Goal: Task Accomplishment & Management: Manage account settings

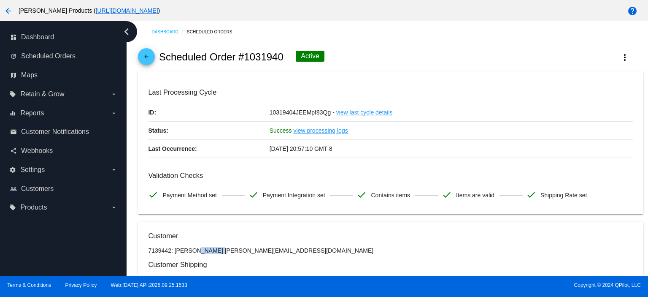
click at [145, 59] on mat-icon "arrow_back" at bounding box center [146, 59] width 10 height 10
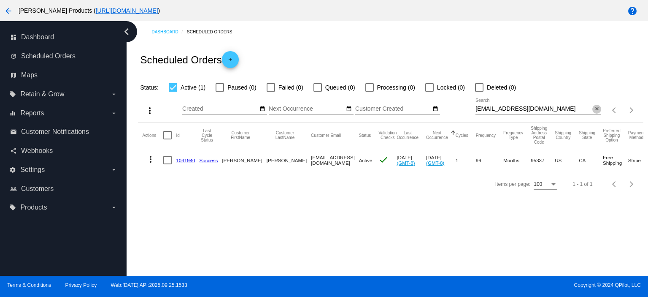
click at [597, 108] on mat-icon "close" at bounding box center [597, 108] width 6 height 7
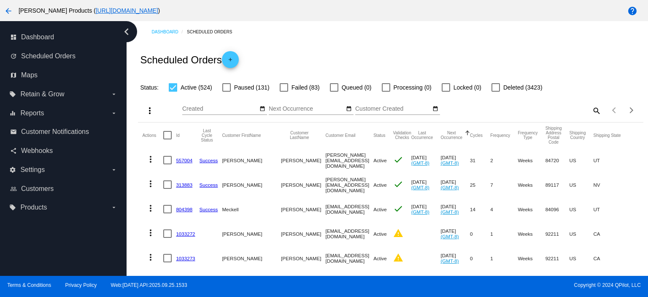
click at [592, 113] on mat-icon "search" at bounding box center [596, 110] width 10 height 13
click at [479, 109] on input "Search" at bounding box center [538, 108] width 126 height 7
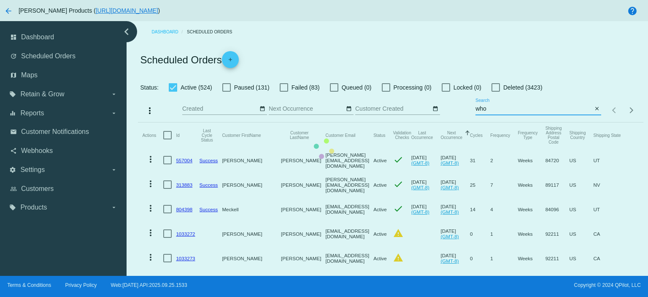
type input "whoa"
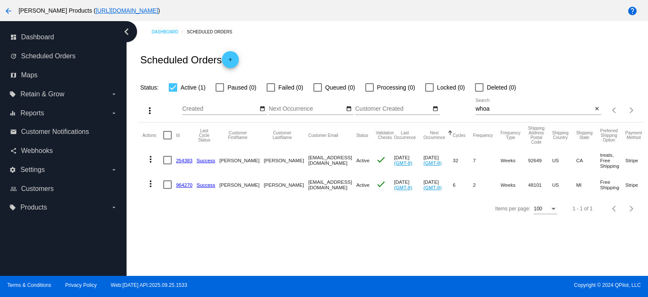
click at [177, 159] on link "254383" at bounding box center [184, 159] width 16 height 5
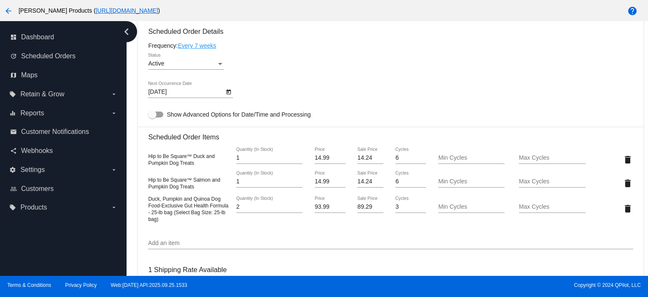
scroll to position [506, 0]
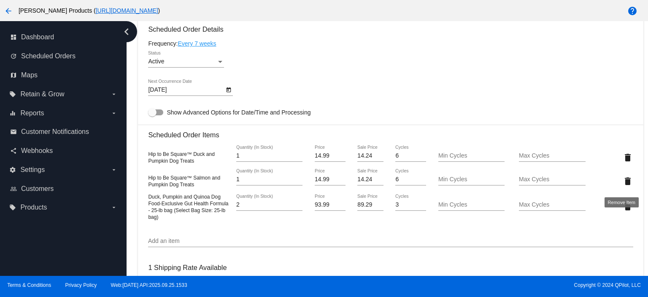
click at [623, 182] on mat-icon "delete" at bounding box center [628, 181] width 10 height 10
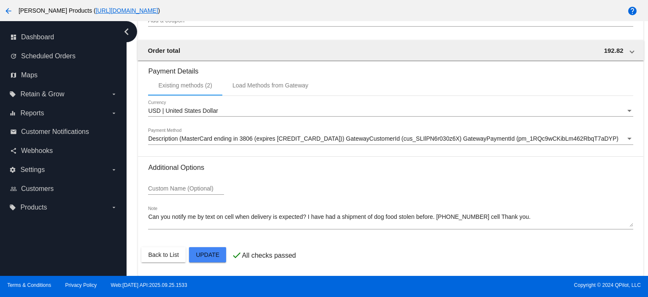
scroll to position [850, 0]
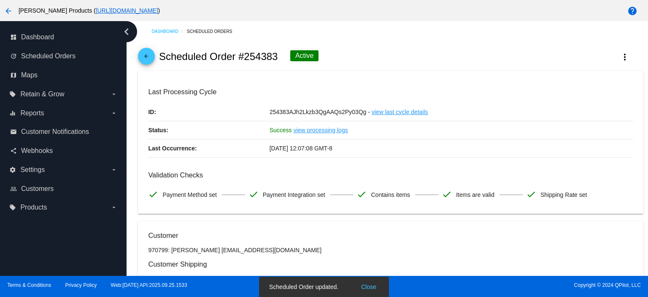
scroll to position [0, 0]
click at [620, 57] on mat-icon "more_vert" at bounding box center [625, 57] width 10 height 10
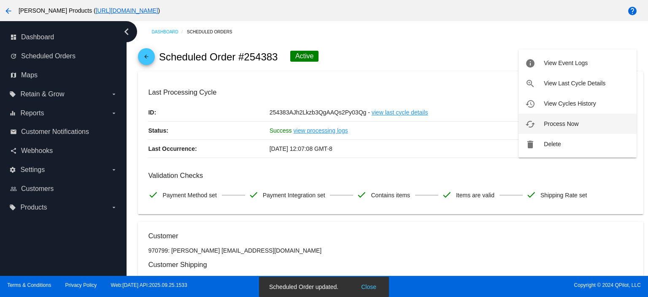
click at [555, 121] on span "Process Now" at bounding box center [561, 123] width 35 height 7
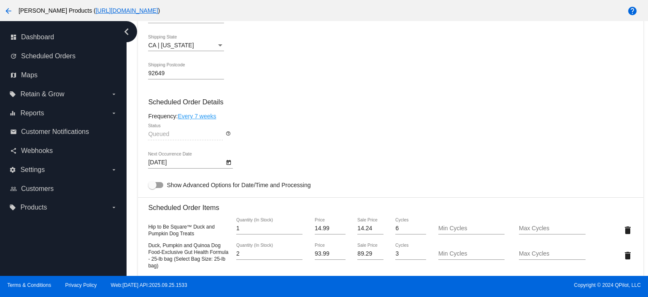
scroll to position [506, 0]
